Goal: Find contact information: Find contact information

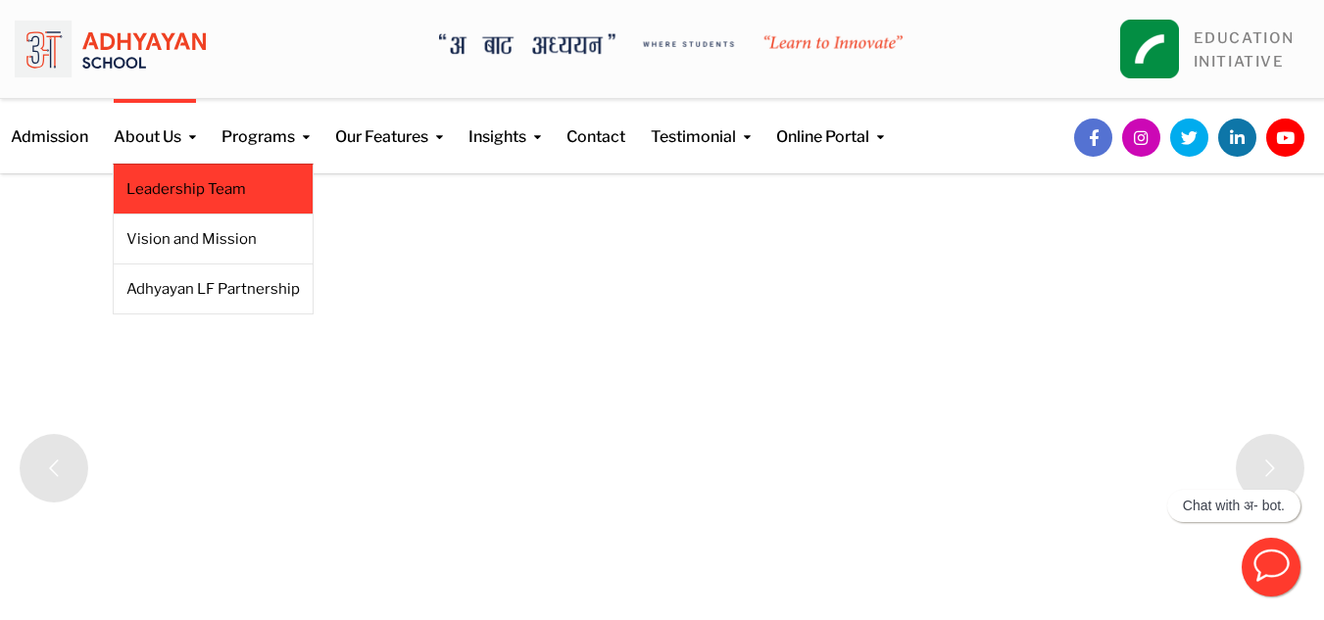
click at [189, 192] on link "Leadership Team" at bounding box center [212, 189] width 173 height 22
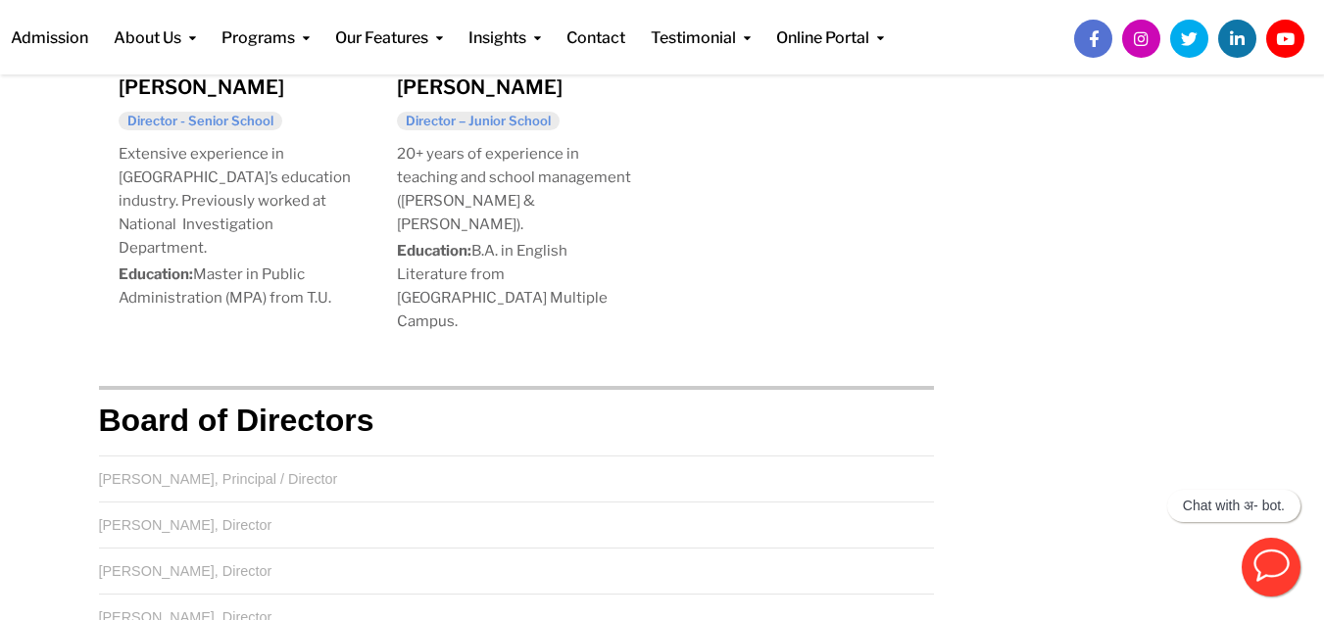
scroll to position [2230, 0]
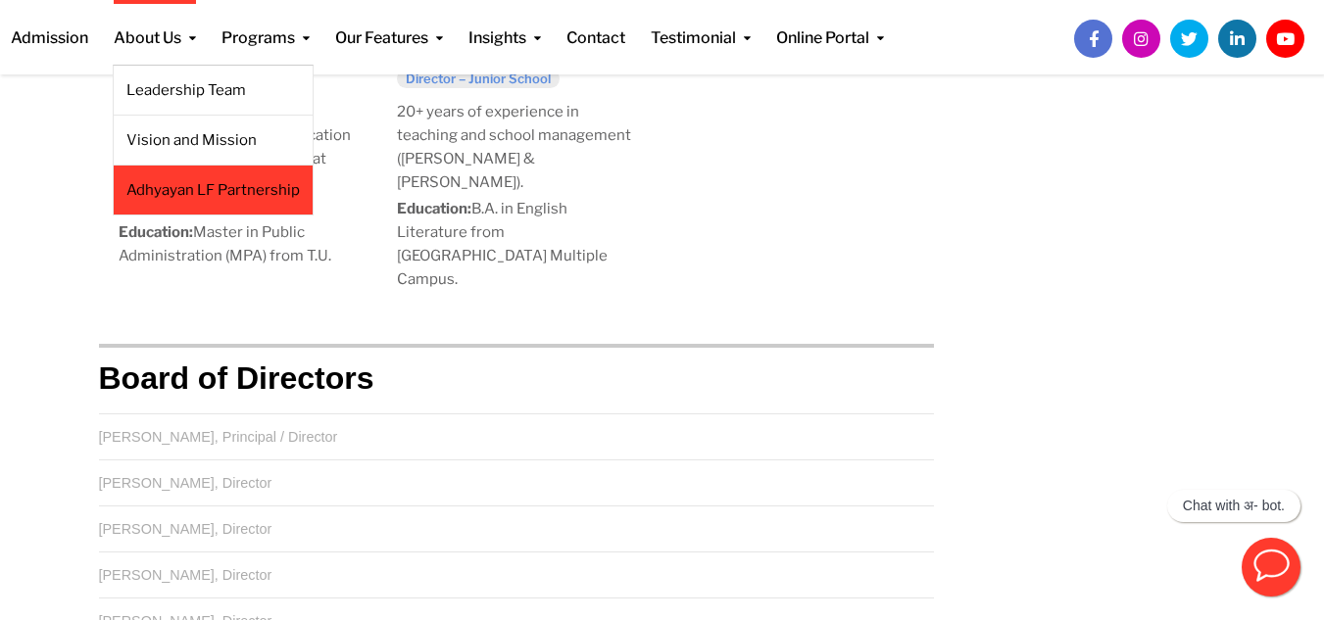
click at [214, 185] on link "Adhyayan LF Partnership" at bounding box center [212, 190] width 173 height 22
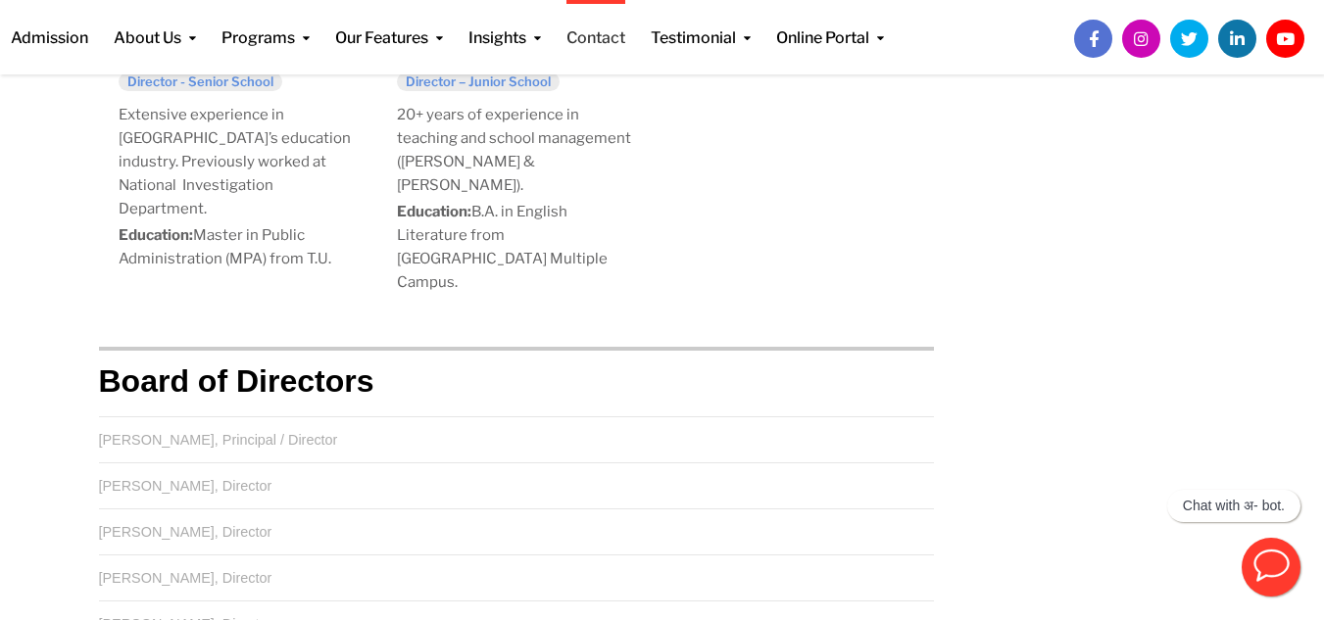
click at [604, 48] on link "Contact" at bounding box center [595, 25] width 59 height 50
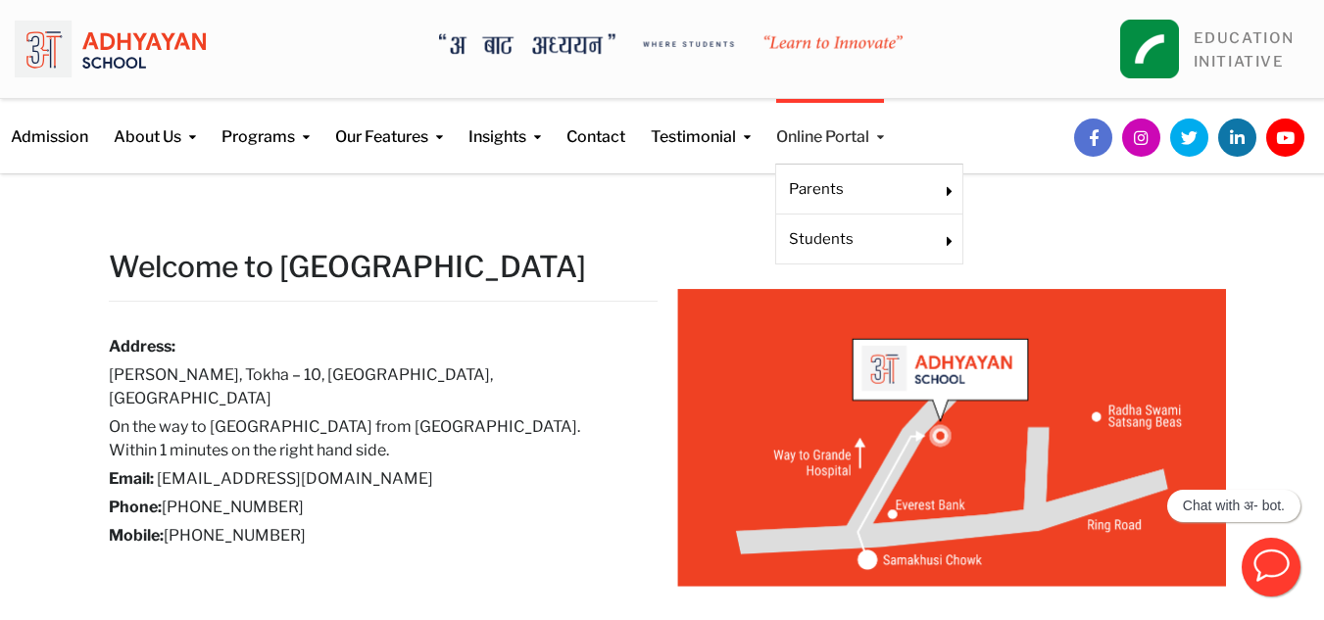
click at [867, 141] on link "Online Portal" at bounding box center [830, 124] width 108 height 50
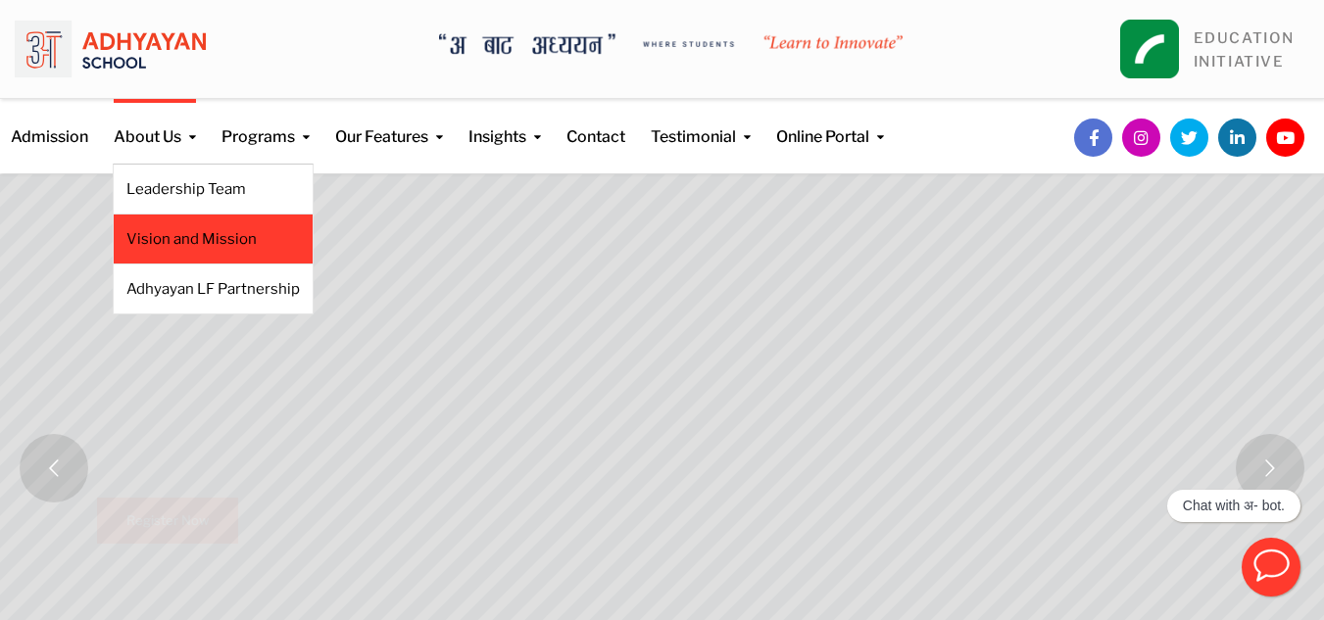
click at [203, 250] on li "Vision and Mission" at bounding box center [213, 240] width 201 height 50
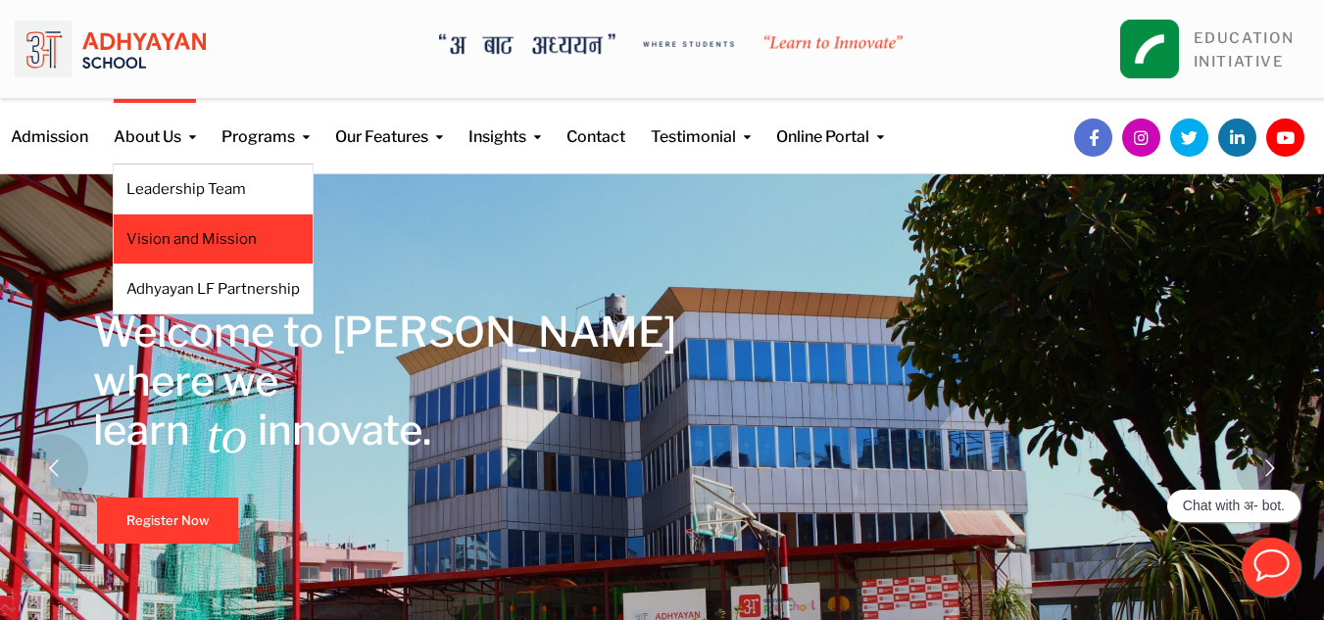
click at [203, 250] on li "Vision and Mission" at bounding box center [213, 240] width 201 height 50
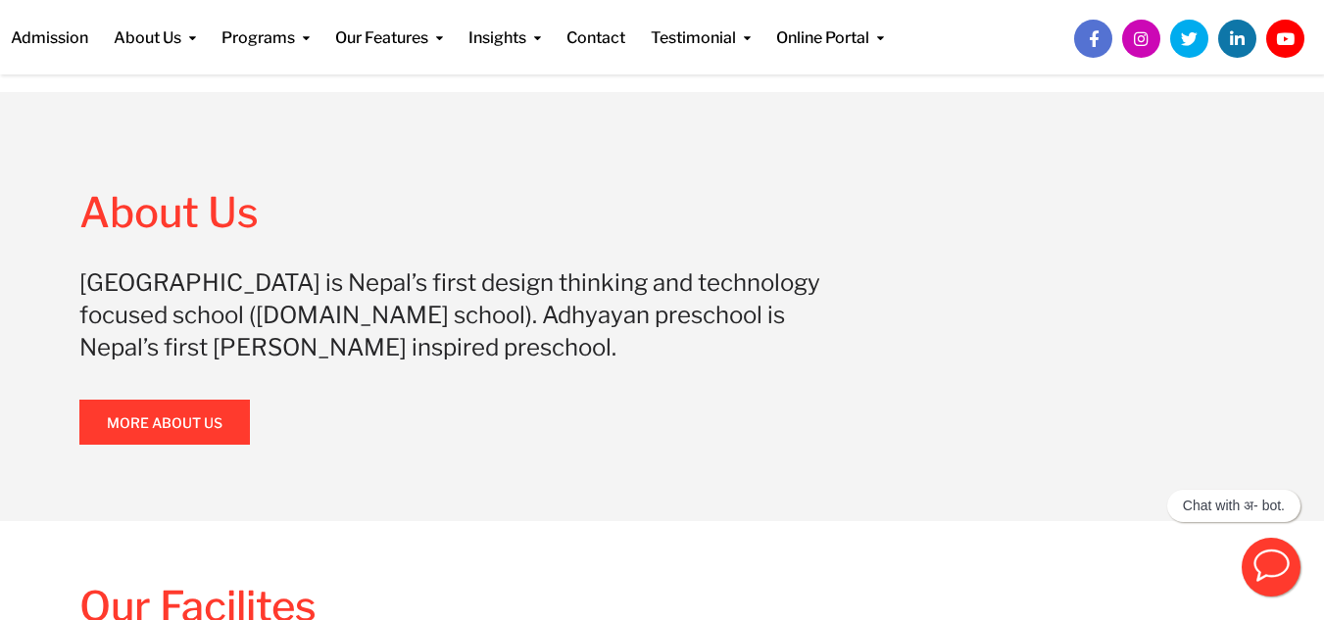
scroll to position [1333, 0]
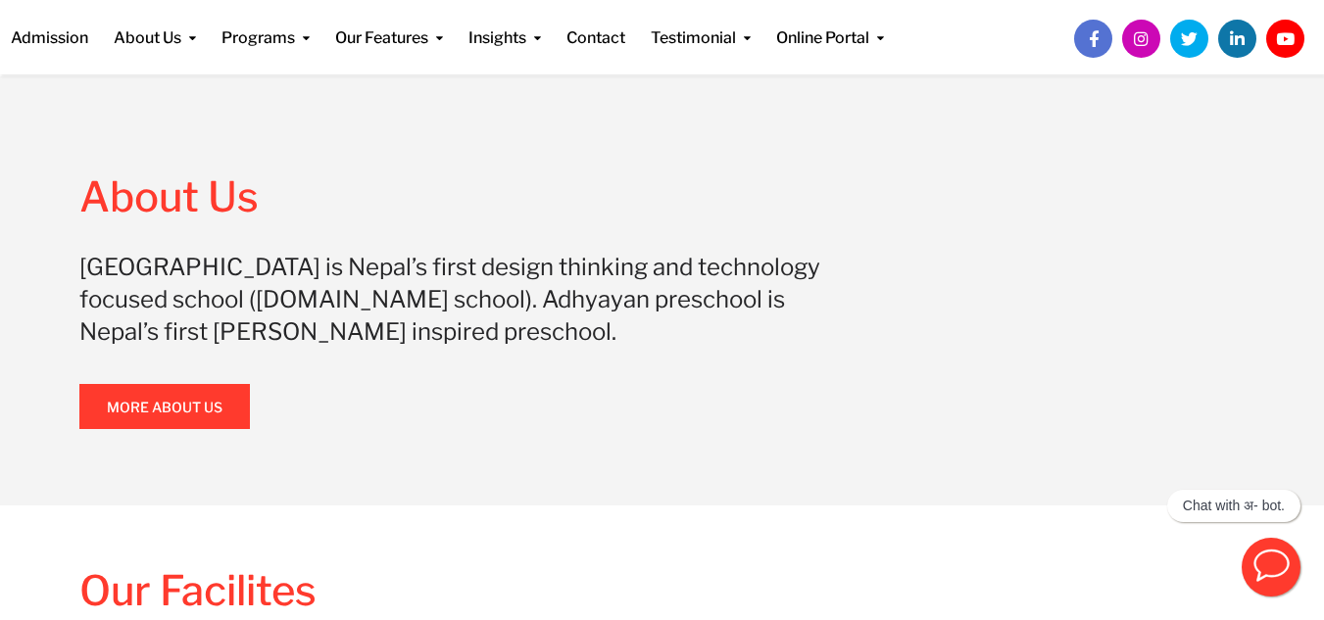
click at [134, 410] on link "More About Us" at bounding box center [164, 406] width 171 height 45
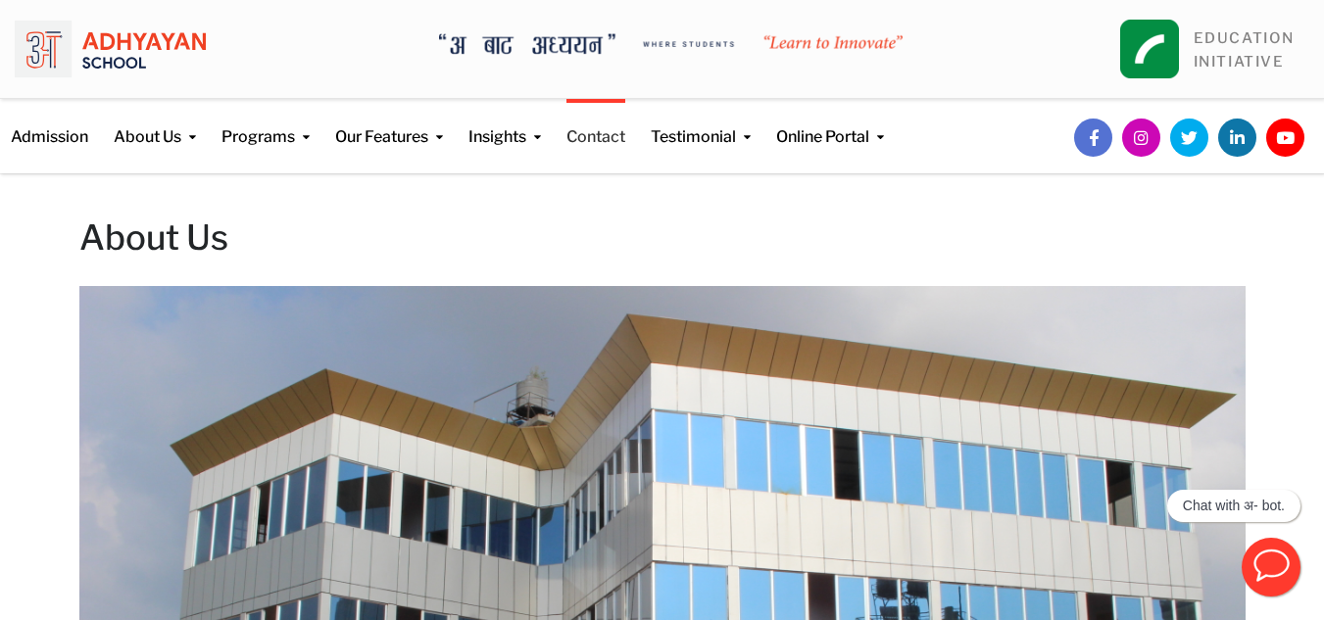
click at [591, 143] on link "Contact" at bounding box center [595, 124] width 59 height 50
click at [601, 123] on link "Contact" at bounding box center [595, 124] width 59 height 50
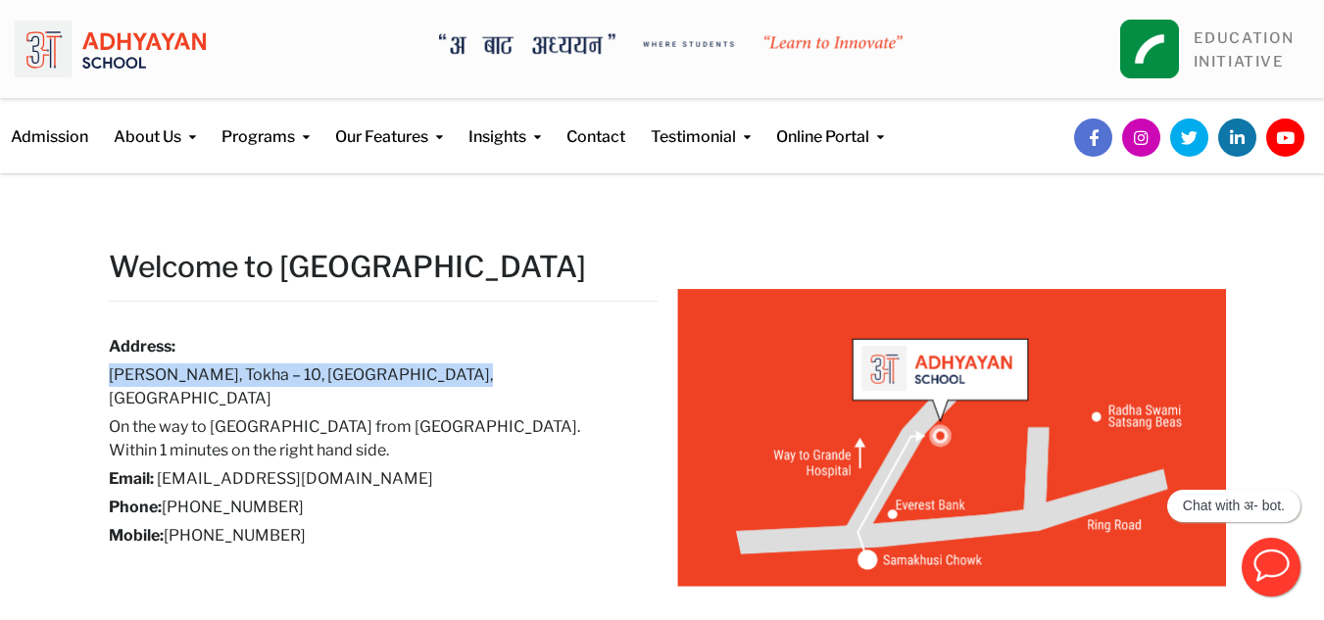
drag, startPoint x: 110, startPoint y: 379, endPoint x: 475, endPoint y: 368, distance: 365.7
click at [475, 368] on h6 "[PERSON_NAME], Tokha – 10, [GEOGRAPHIC_DATA], [GEOGRAPHIC_DATA]" at bounding box center [368, 387] width 519 height 47
copy h6 "[PERSON_NAME], Tokha – 10, [GEOGRAPHIC_DATA], [GEOGRAPHIC_DATA]"
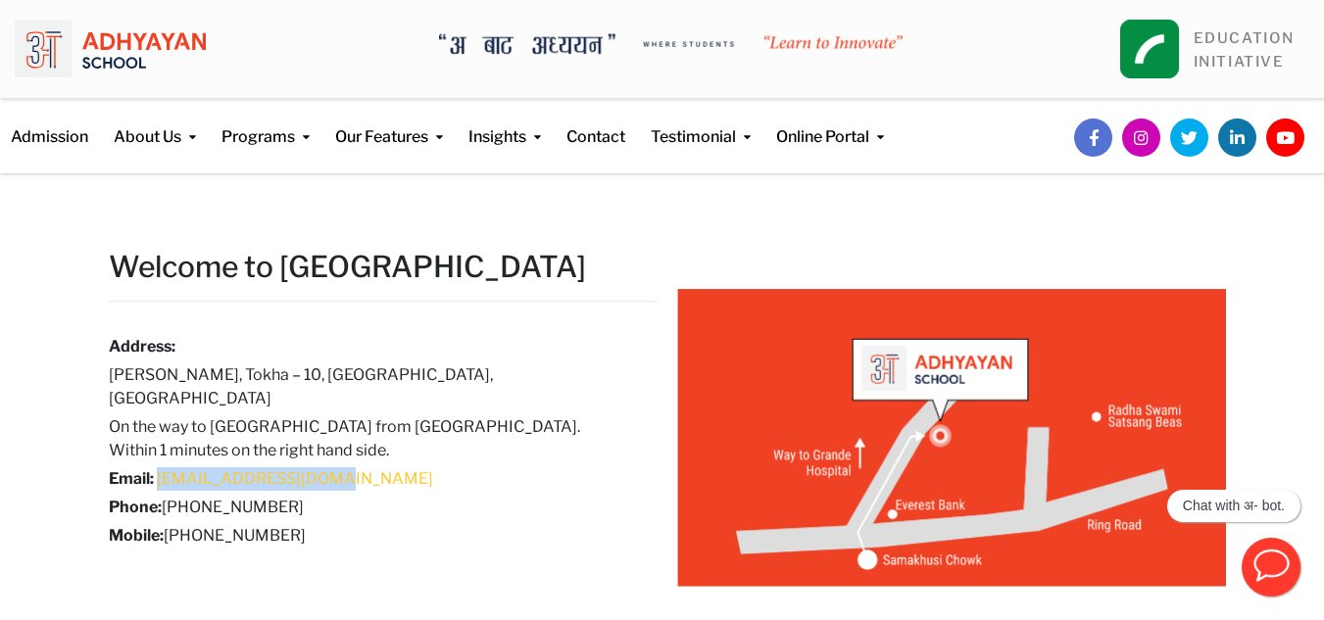
drag, startPoint x: 342, startPoint y: 456, endPoint x: 158, endPoint y: 453, distance: 184.3
click at [158, 467] on h6 "Email: [EMAIL_ADDRESS][DOMAIN_NAME]" at bounding box center [368, 479] width 519 height 24
copy link "[EMAIL_ADDRESS][DOMAIN_NAME]"
